Goal: Information Seeking & Learning: Learn about a topic

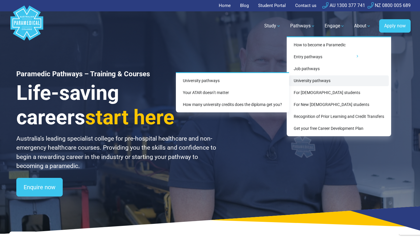
click at [310, 80] on link "University pathways" at bounding box center [339, 81] width 100 height 11
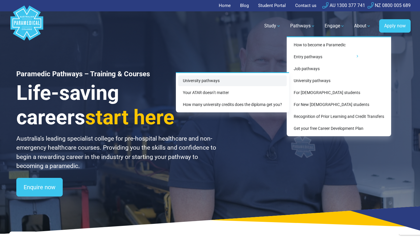
click at [263, 83] on link "University pathways" at bounding box center [232, 81] width 108 height 11
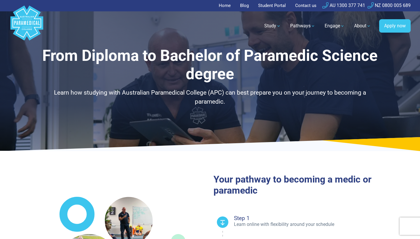
select select "**********"
